Goal: Information Seeking & Learning: Learn about a topic

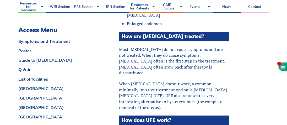
scroll to position [721, 0]
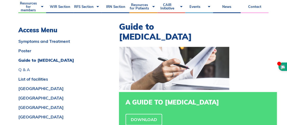
scroll to position [349, 0]
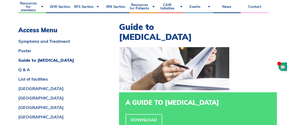
click at [84, 94] on div "Symptoms and Treatment Poster Guide to Uterine Fibroids Q & A List of facilitie…" at bounding box center [59, 110] width 82 height 142
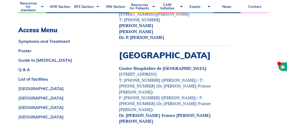
scroll to position [2694, 0]
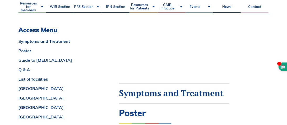
scroll to position [149, 0]
